Goal: Use online tool/utility: Utilize a website feature to perform a specific function

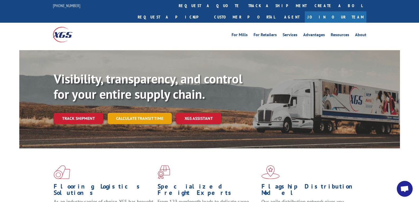
click at [135, 113] on link "Calculate transit time" at bounding box center [139, 118] width 64 height 11
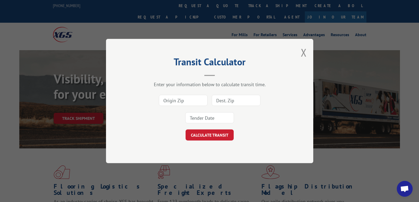
click at [181, 101] on input at bounding box center [183, 100] width 49 height 11
type input "3"
type input "30339"
click at [217, 102] on input at bounding box center [236, 100] width 49 height 11
type input "85353"
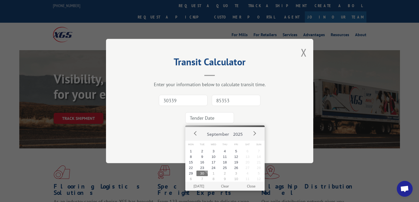
click at [207, 117] on input at bounding box center [209, 117] width 49 height 11
click at [213, 175] on button "1" at bounding box center [213, 174] width 11 height 6
type input "[DATE]"
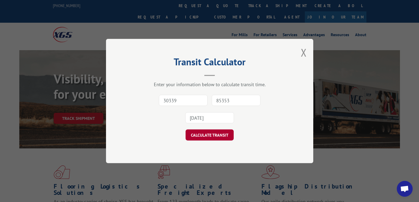
click at [199, 135] on button "CALCULATE TRANSIT" at bounding box center [209, 134] width 48 height 11
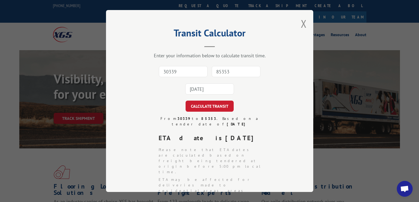
click at [24, 27] on div "Transit Calculator Enter your information below to calculate transit time. 3033…" at bounding box center [209, 101] width 419 height 202
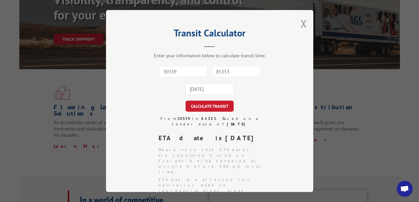
scroll to position [106, 0]
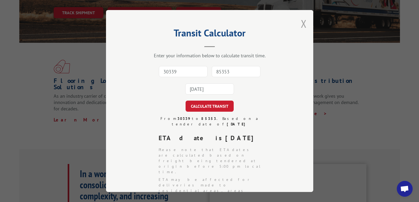
click at [302, 26] on button "Close modal" at bounding box center [304, 24] width 6 height 14
